Goal: Transaction & Acquisition: Purchase product/service

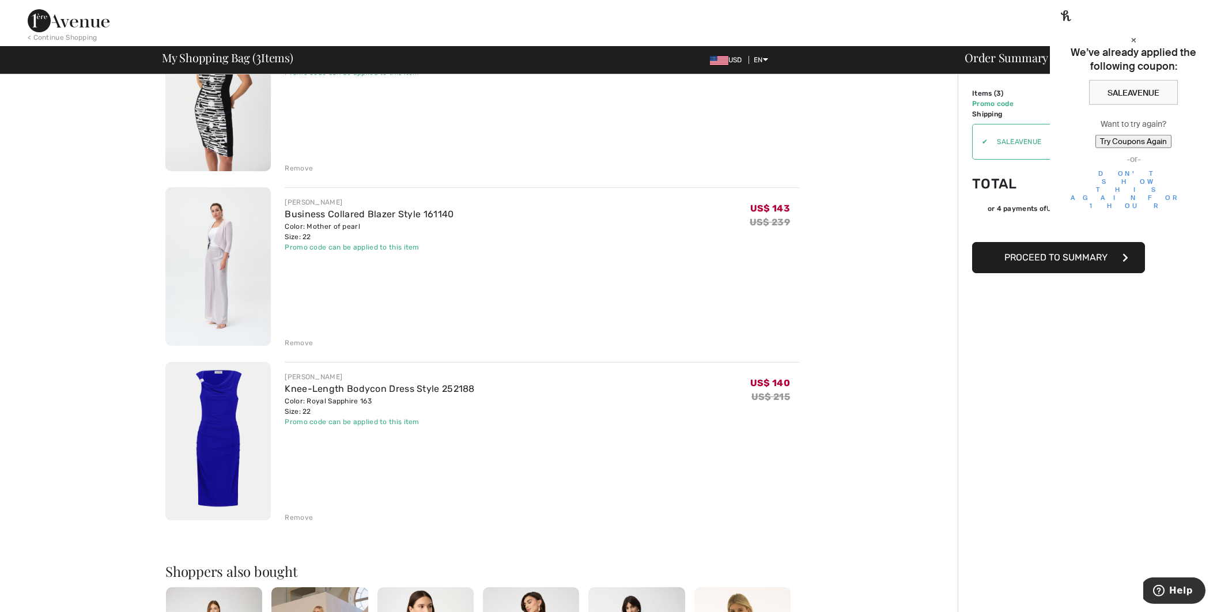
scroll to position [243, 0]
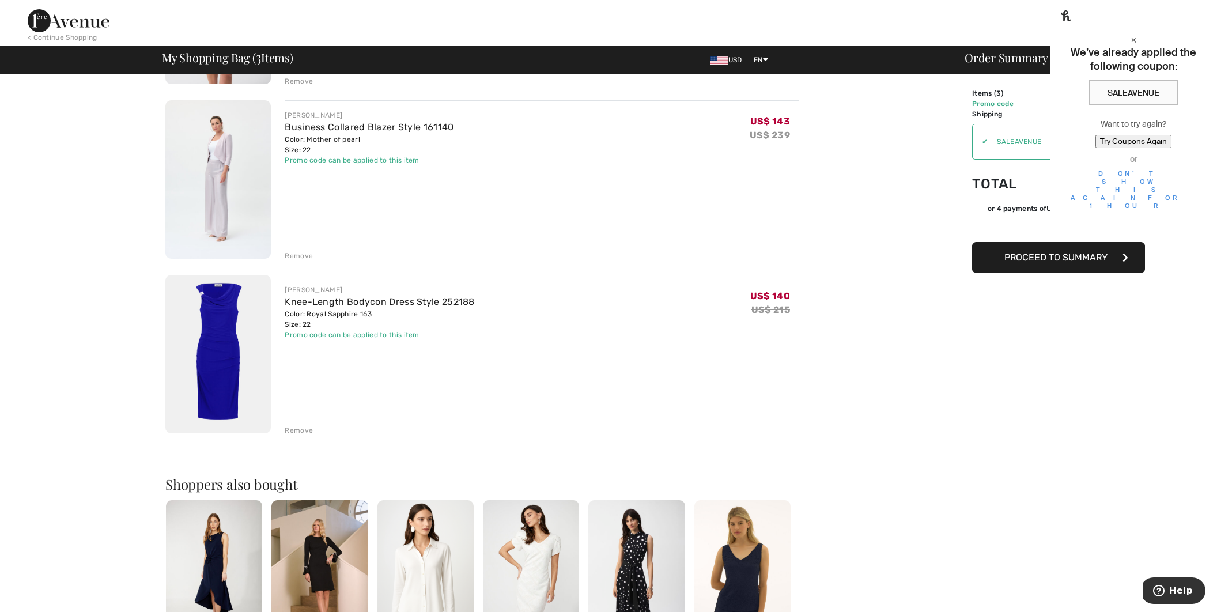
click at [195, 175] on img at bounding box center [217, 179] width 105 height 158
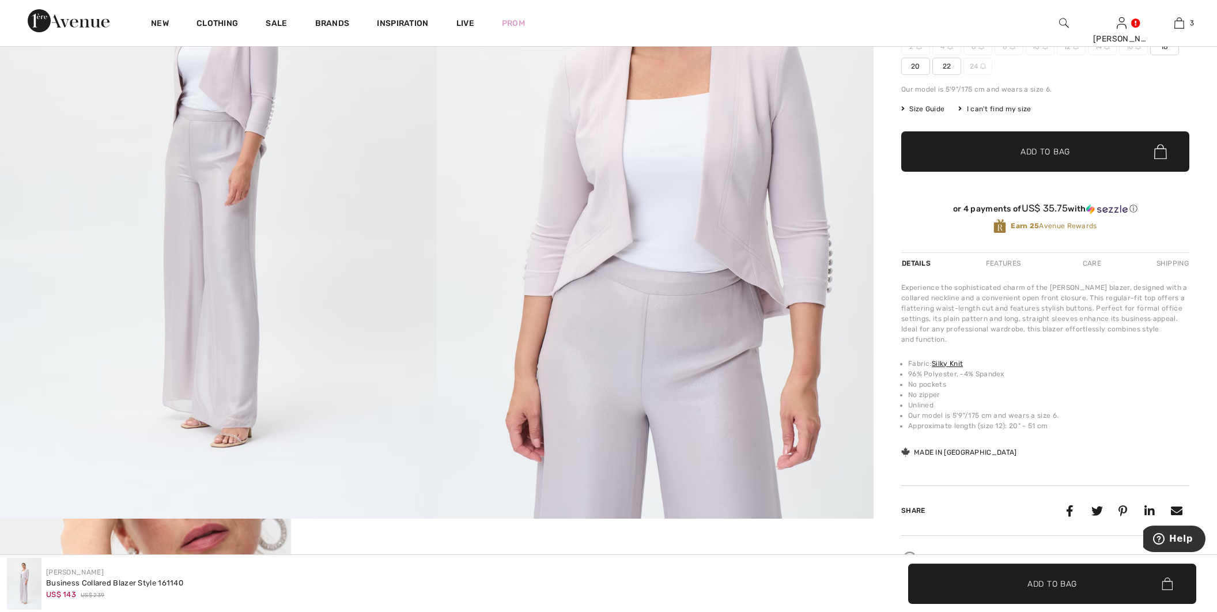
scroll to position [81, 0]
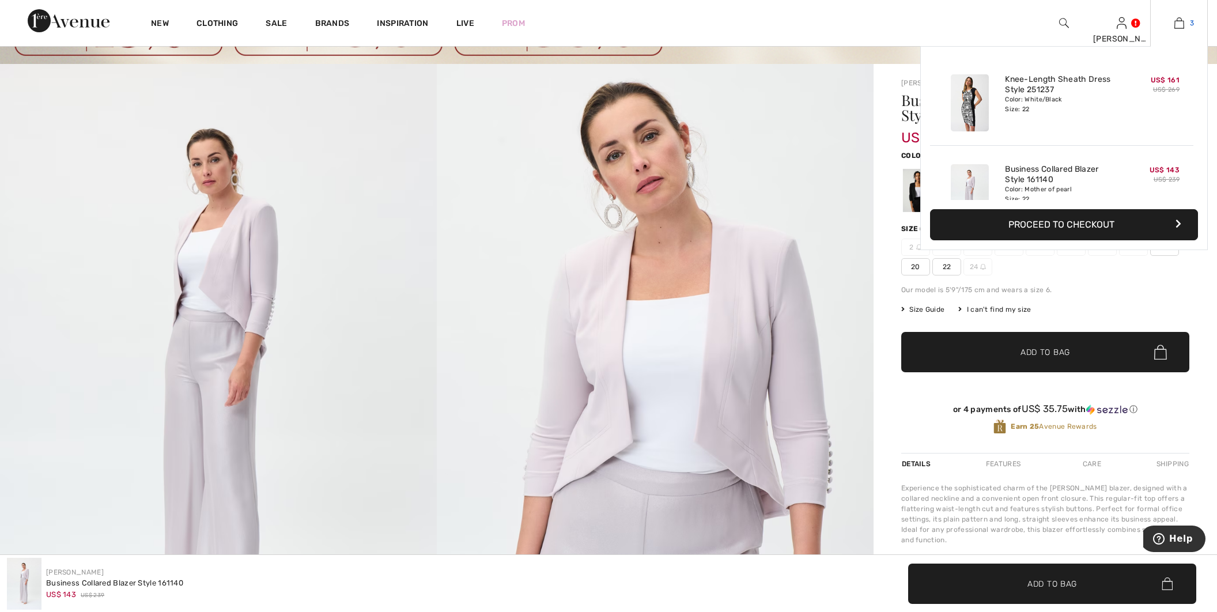
click at [1183, 25] on img at bounding box center [1179, 23] width 10 height 14
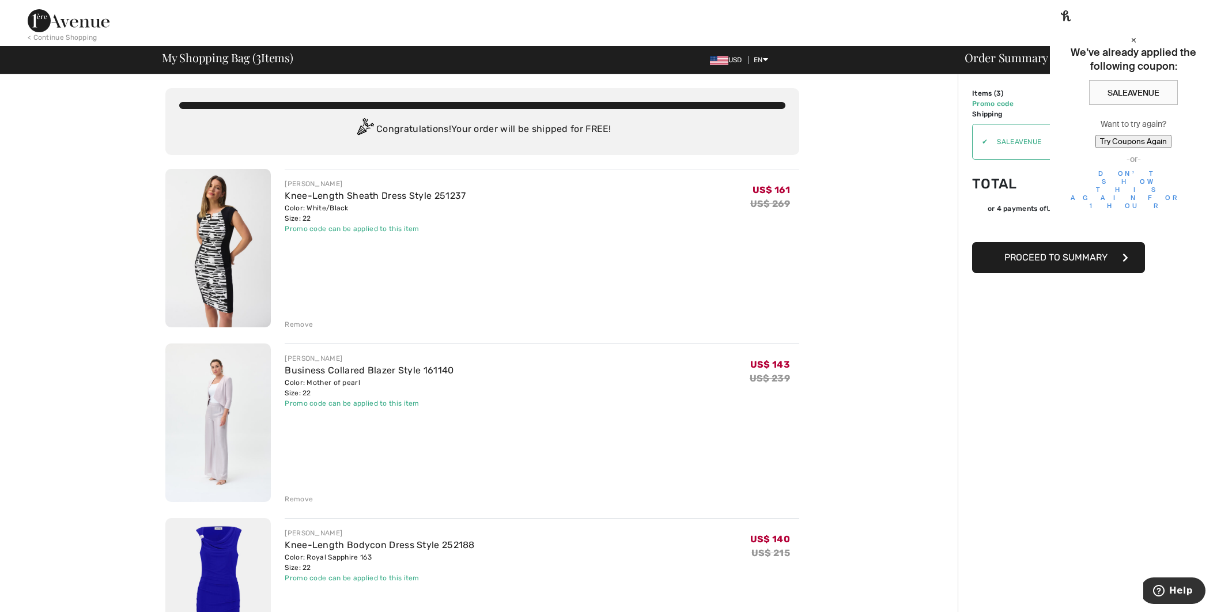
click at [308, 326] on div "Remove" at bounding box center [299, 324] width 28 height 10
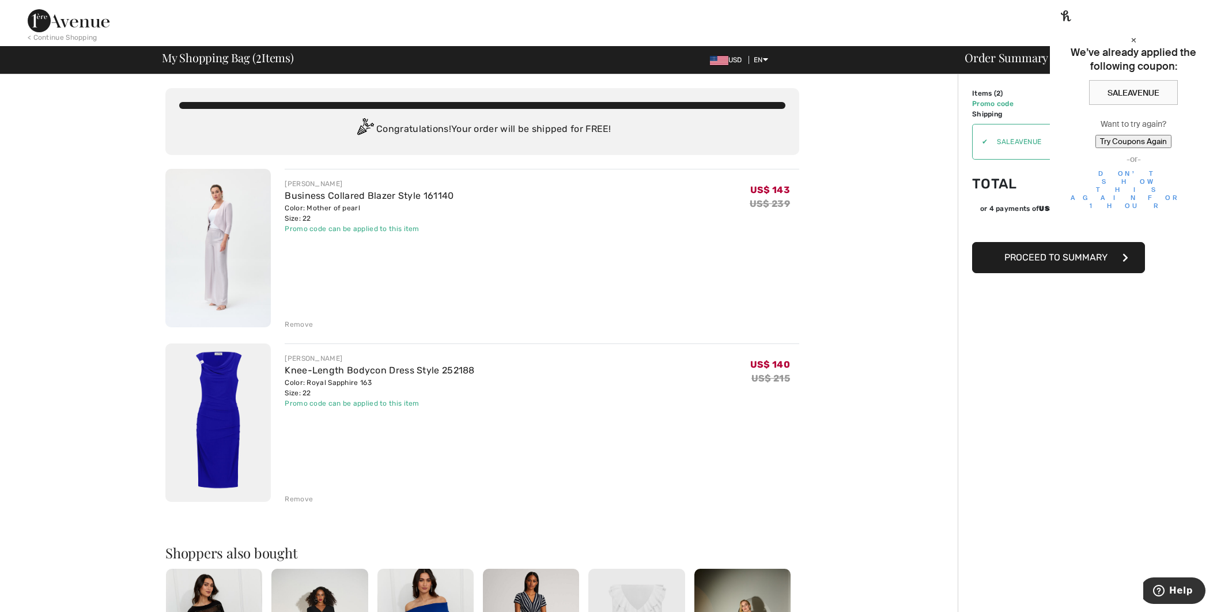
click at [1006, 262] on button "Proceed to Summary" at bounding box center [1058, 257] width 173 height 31
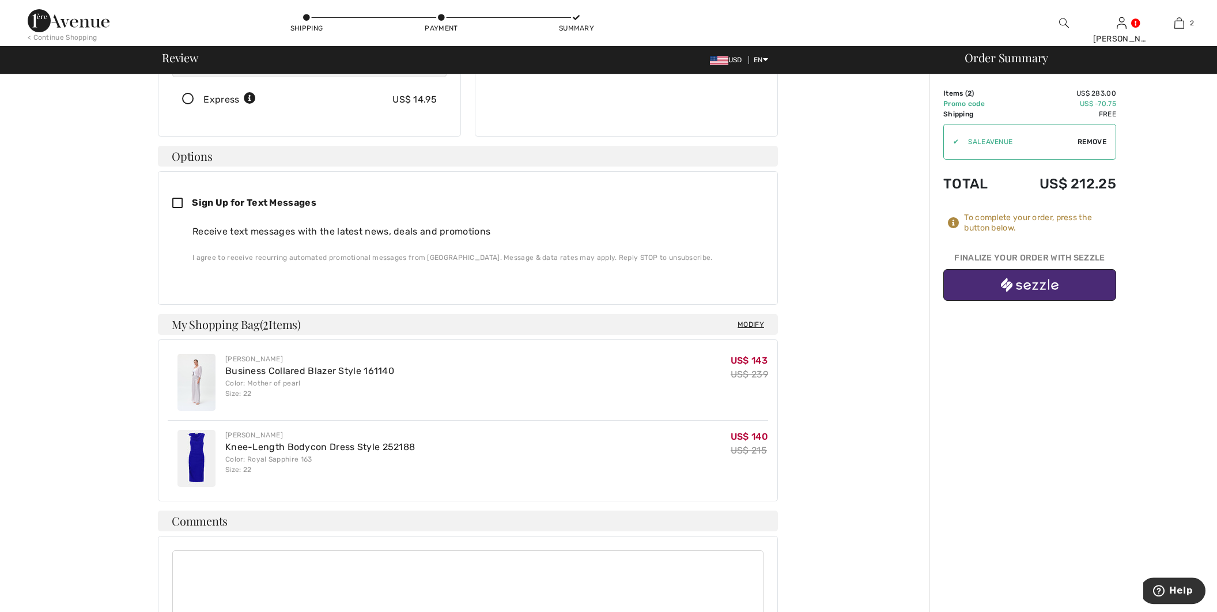
scroll to position [243, 0]
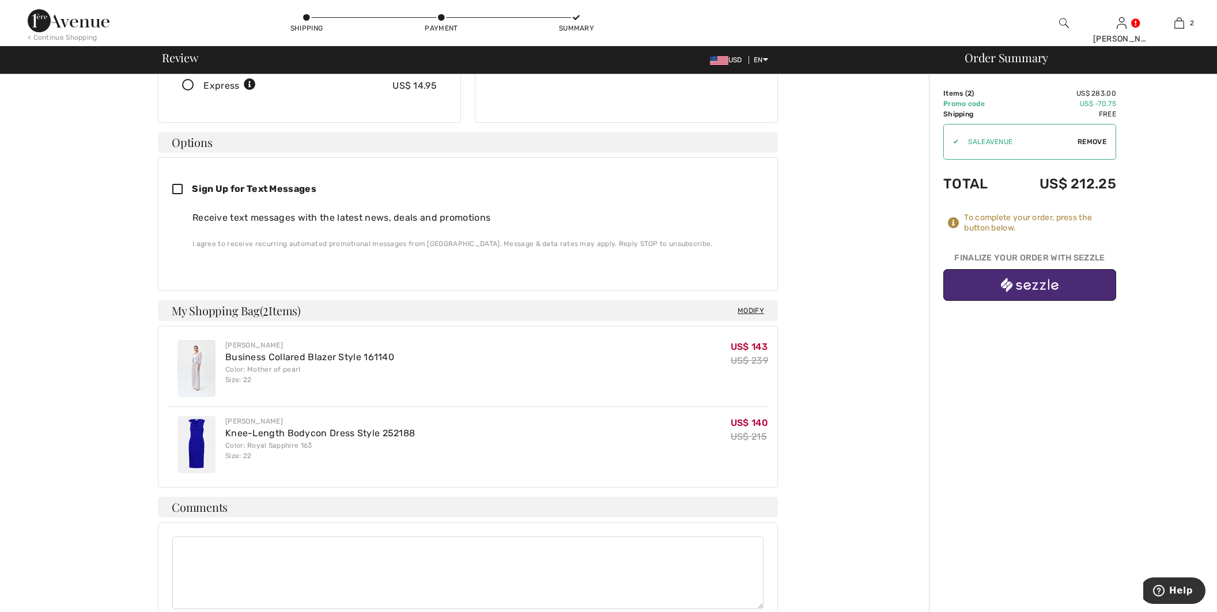
click at [993, 294] on button "button" at bounding box center [1029, 285] width 173 height 32
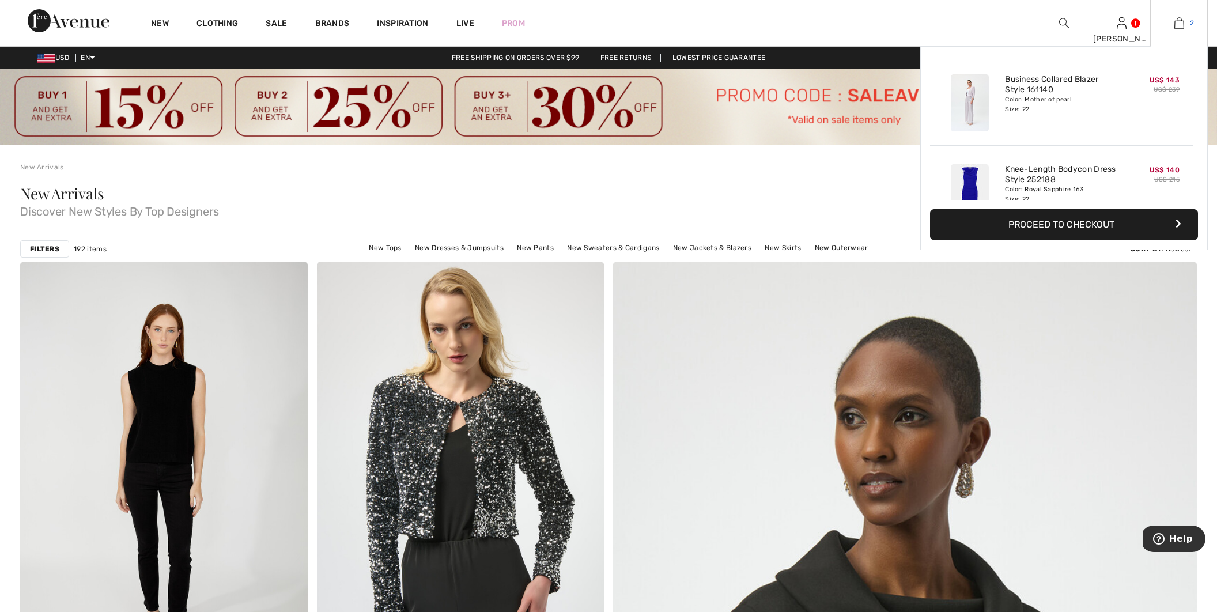
click at [1180, 28] on img at bounding box center [1179, 23] width 10 height 14
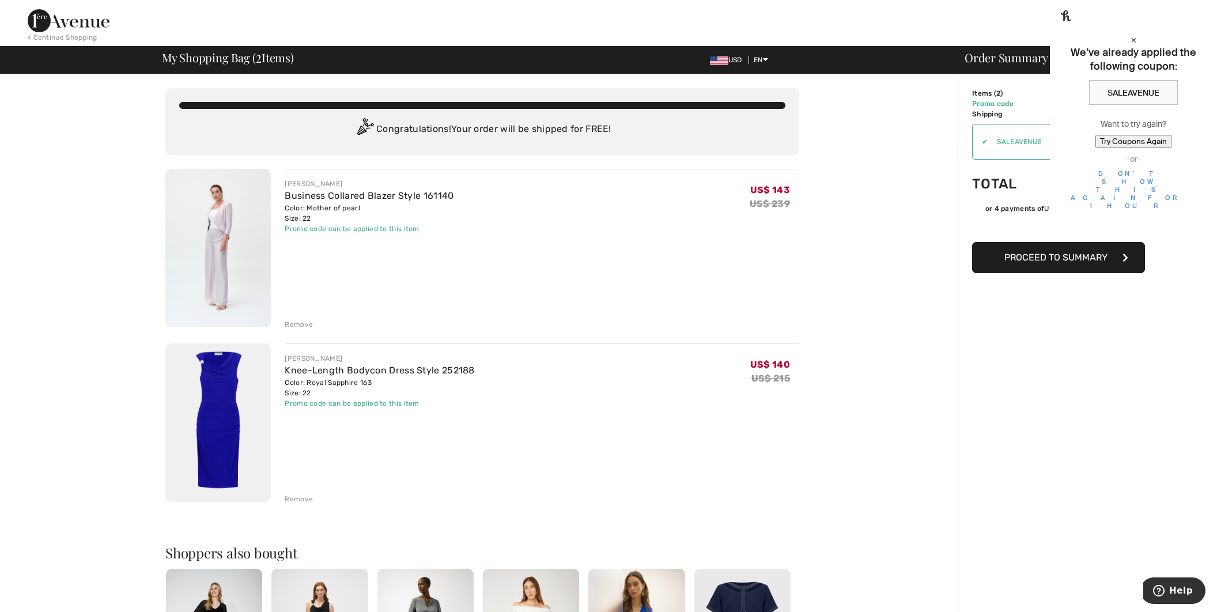
click at [297, 320] on div "Remove" at bounding box center [299, 324] width 28 height 10
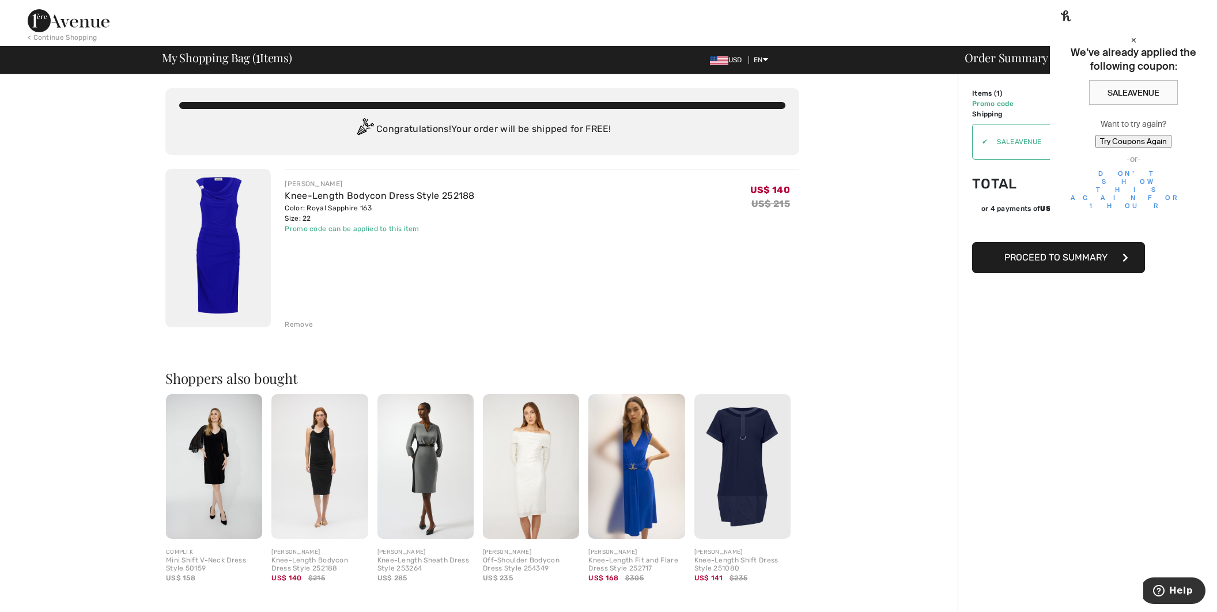
click at [1020, 255] on span "Proceed to Summary" at bounding box center [1055, 257] width 103 height 11
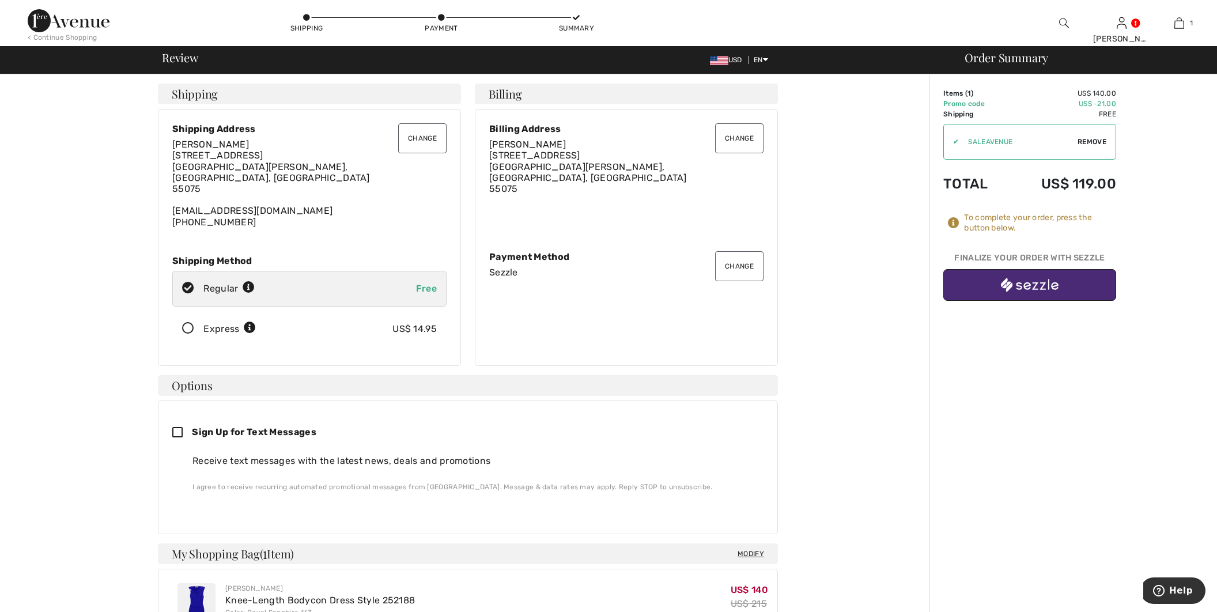
click at [978, 284] on button "button" at bounding box center [1029, 285] width 173 height 32
